Goal: Use online tool/utility: Utilize a website feature to perform a specific function

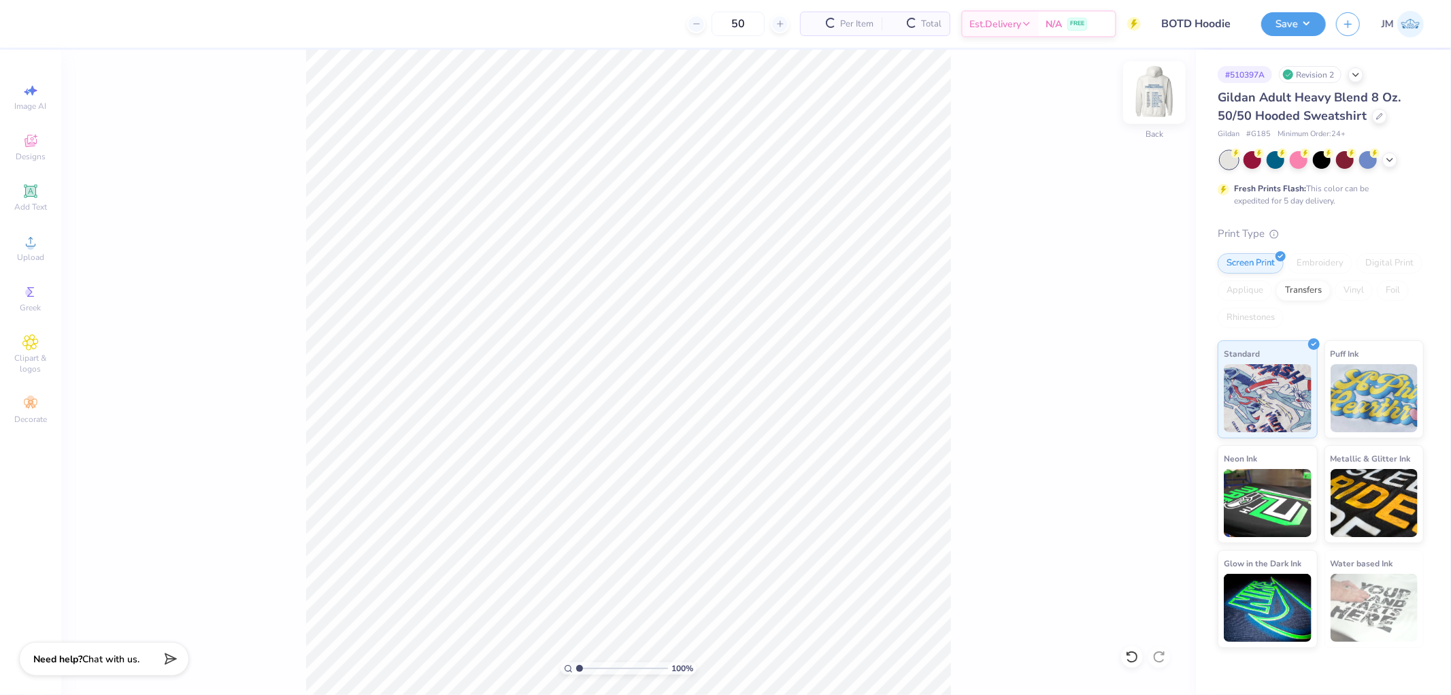
click at [1155, 104] on img at bounding box center [1154, 92] width 54 height 54
click at [31, 239] on icon at bounding box center [30, 241] width 16 height 16
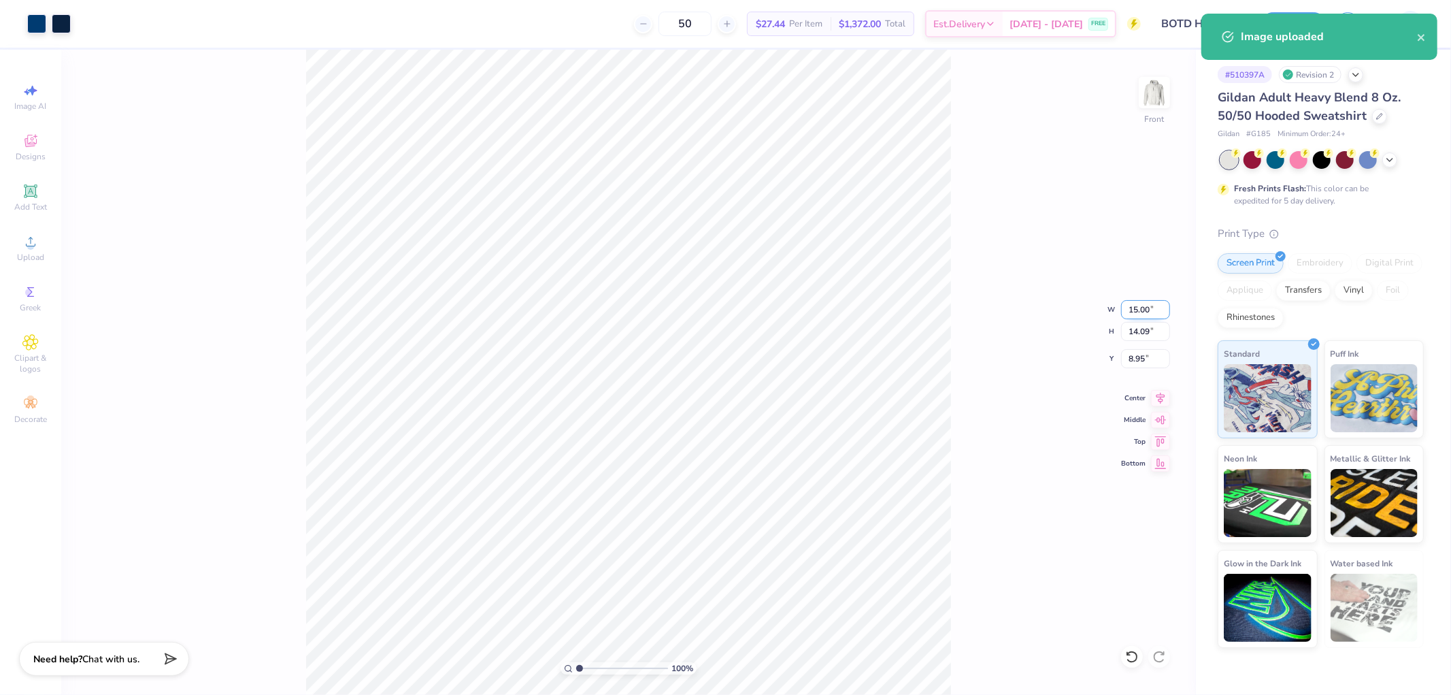
click at [1137, 304] on input "15.00" at bounding box center [1145, 309] width 49 height 19
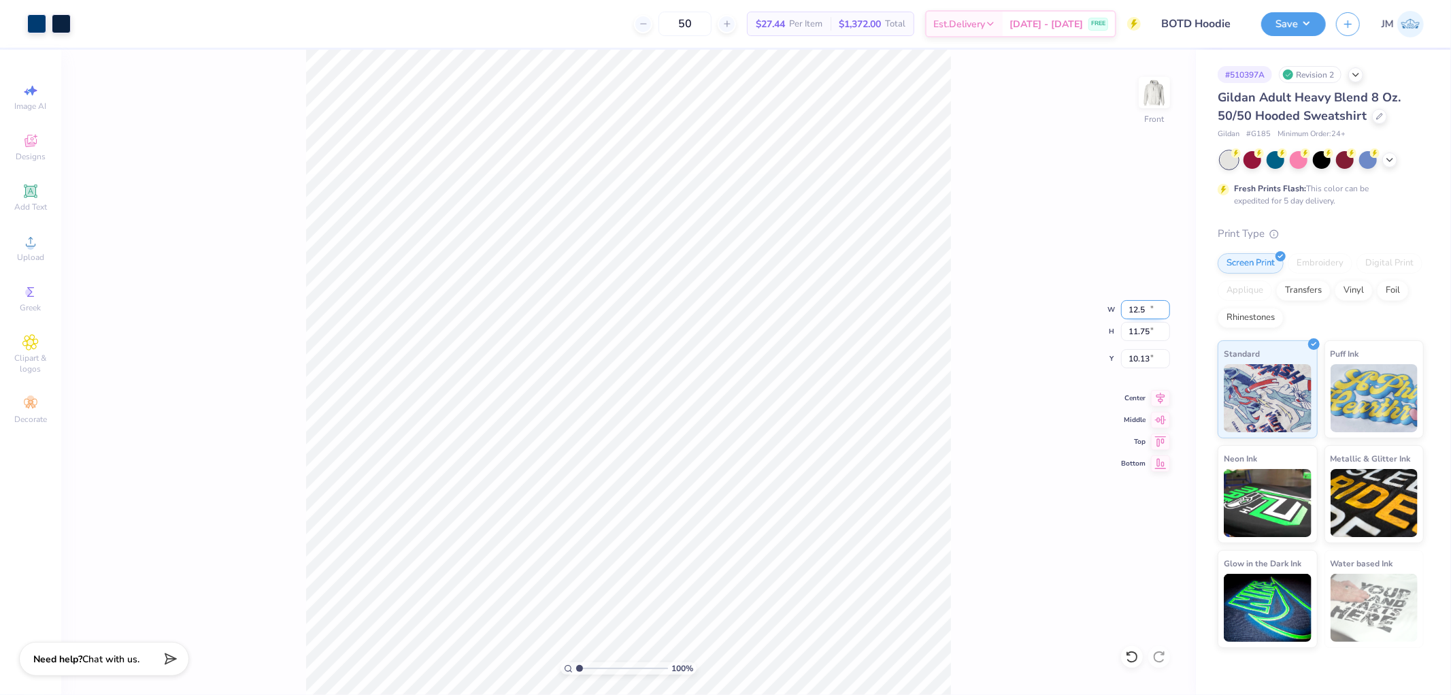
type input "12.50"
type input "11.75"
click at [1146, 358] on input "10.13" at bounding box center [1145, 358] width 49 height 19
type input "5"
type input "6.00"
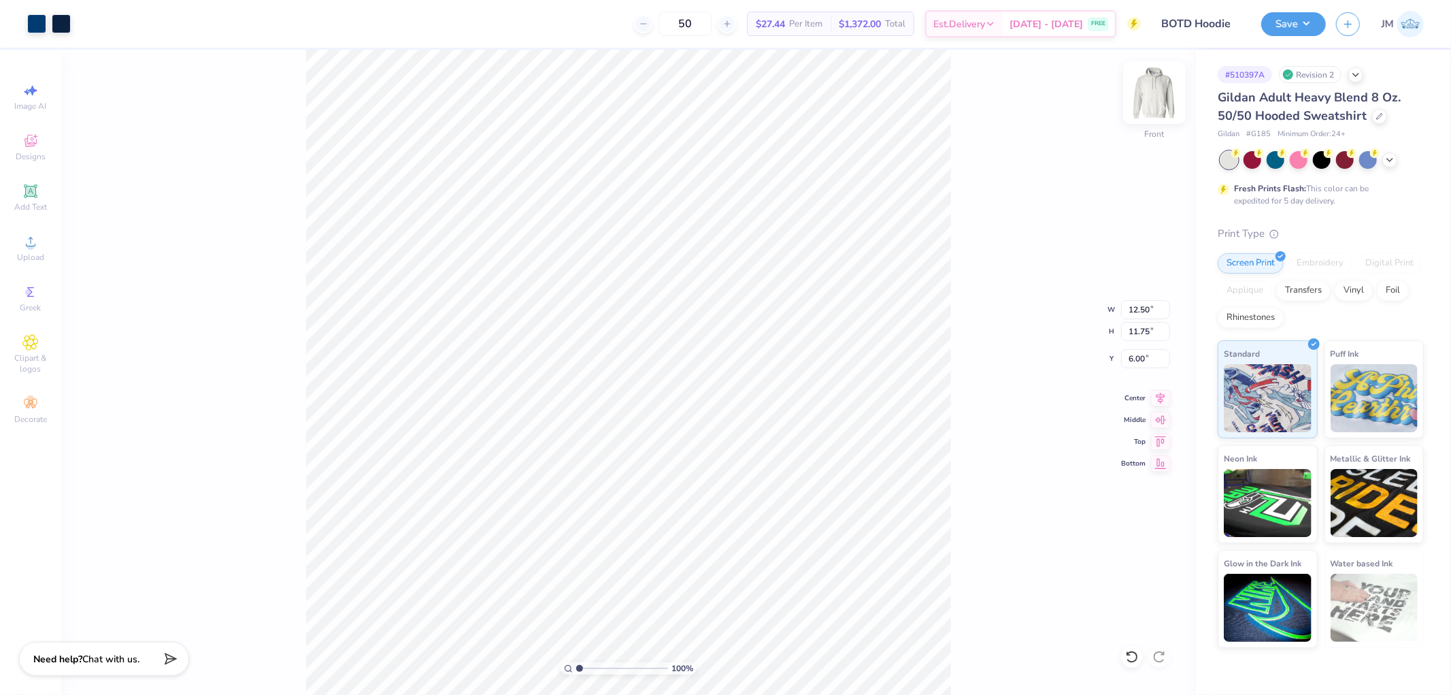
click at [1160, 95] on img at bounding box center [1154, 92] width 54 height 54
click at [28, 246] on icon at bounding box center [31, 242] width 10 height 10
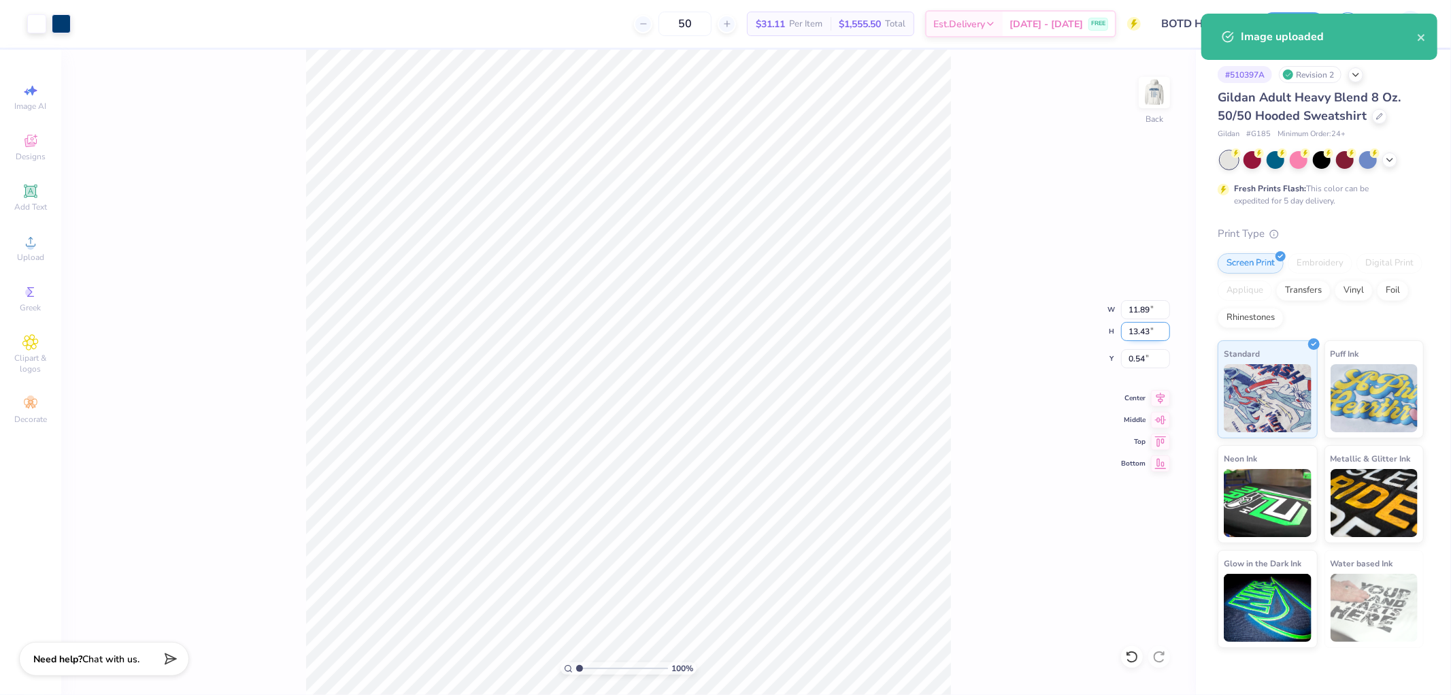
click at [1144, 330] on input "13.43" at bounding box center [1145, 331] width 49 height 19
type input "10.5"
type input "9.30"
type input "10.50"
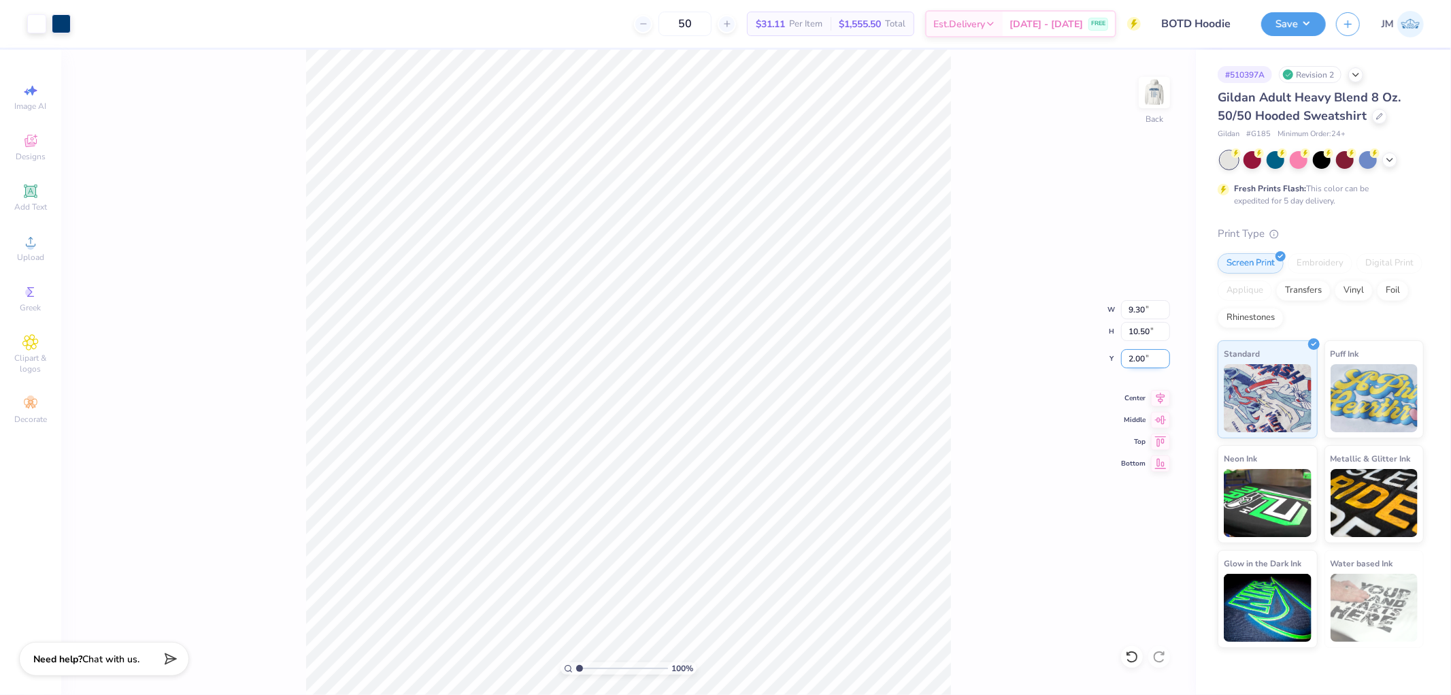
click at [1148, 363] on input "2.00" at bounding box center [1145, 358] width 49 height 19
type input "3.00"
click at [1006, 370] on div "100 % Back W 9.30 9.30 " H 10.50 10.50 " Y 3.00 3.00 " Center Middle Top Bottom" at bounding box center [628, 372] width 1135 height 645
type input "1"
click at [1302, 21] on button "Save" at bounding box center [1293, 22] width 65 height 24
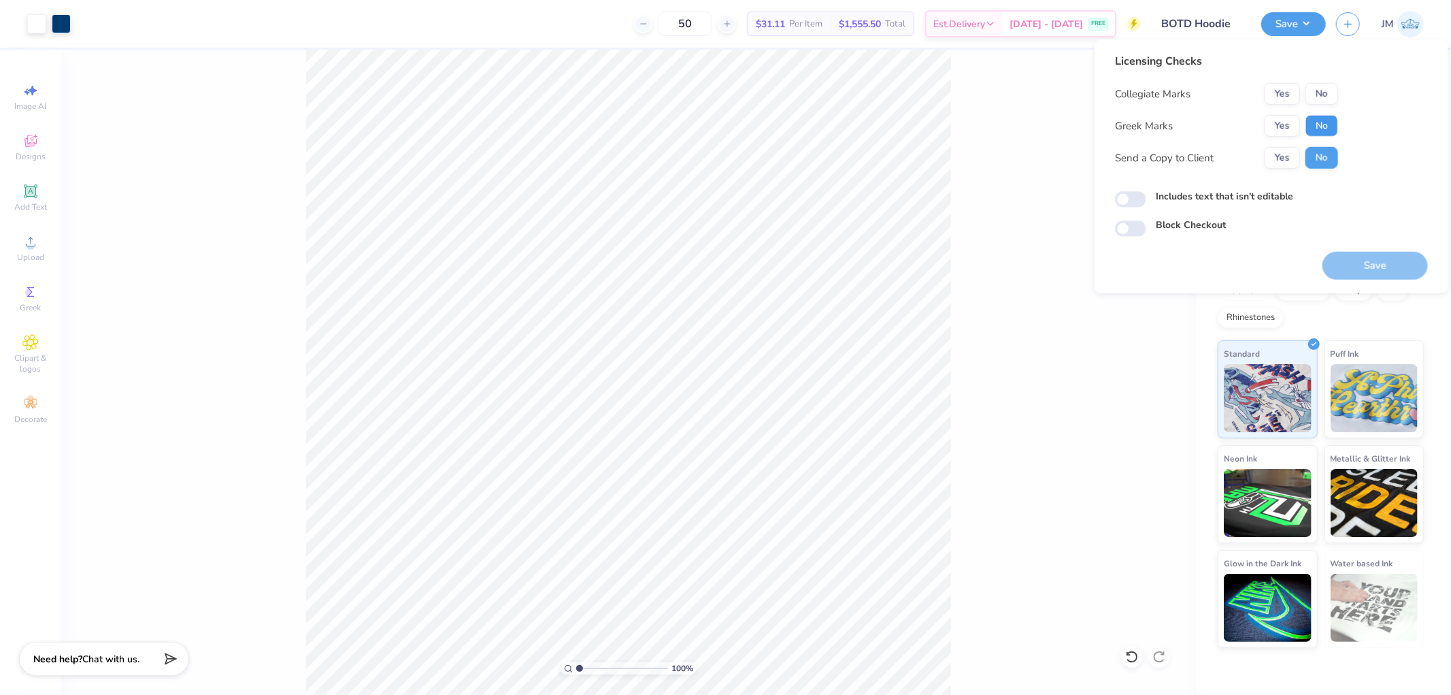
click at [1331, 121] on button "No" at bounding box center [1322, 126] width 33 height 22
click at [1330, 95] on button "No" at bounding box center [1322, 94] width 33 height 22
click at [1357, 269] on button "Save" at bounding box center [1375, 266] width 105 height 28
